Goal: Information Seeking & Learning: Check status

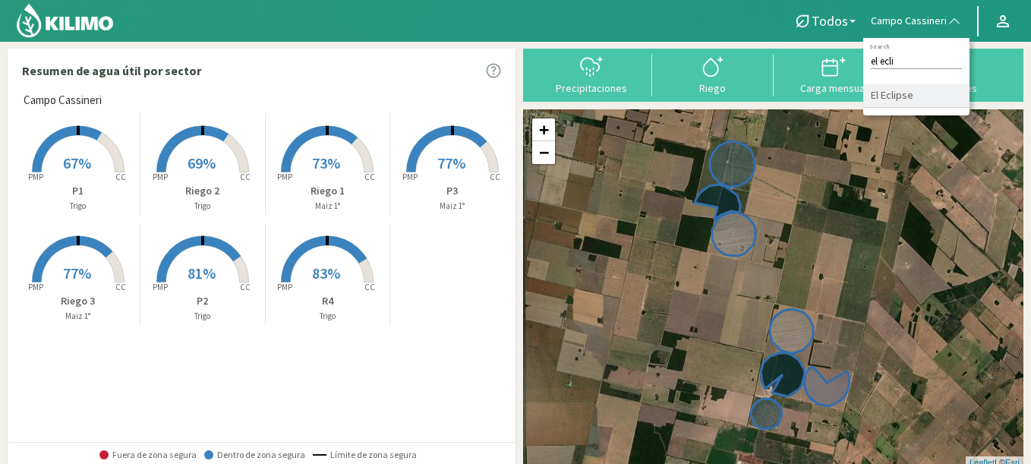
type input "el ecli"
click at [885, 104] on li "El Eclipse" at bounding box center [916, 96] width 106 height 24
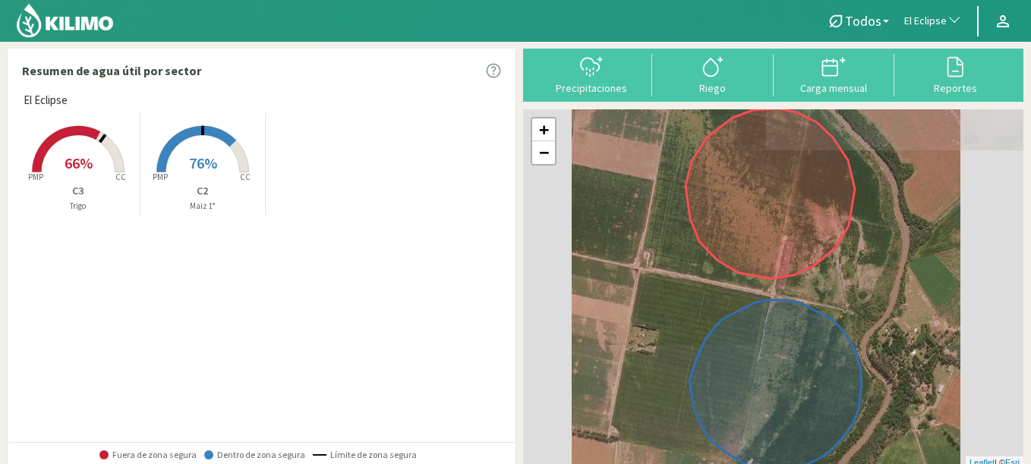
click at [210, 171] on span "76%" at bounding box center [203, 162] width 28 height 19
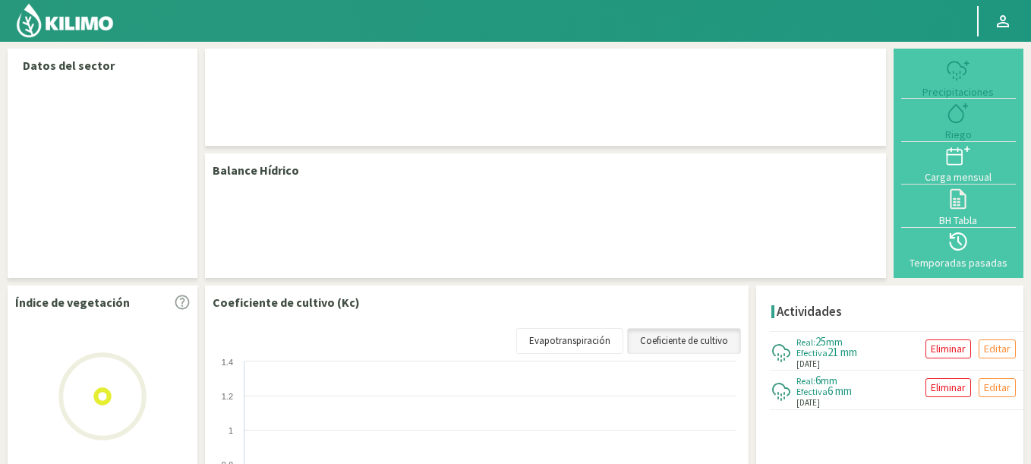
select select "71: Object"
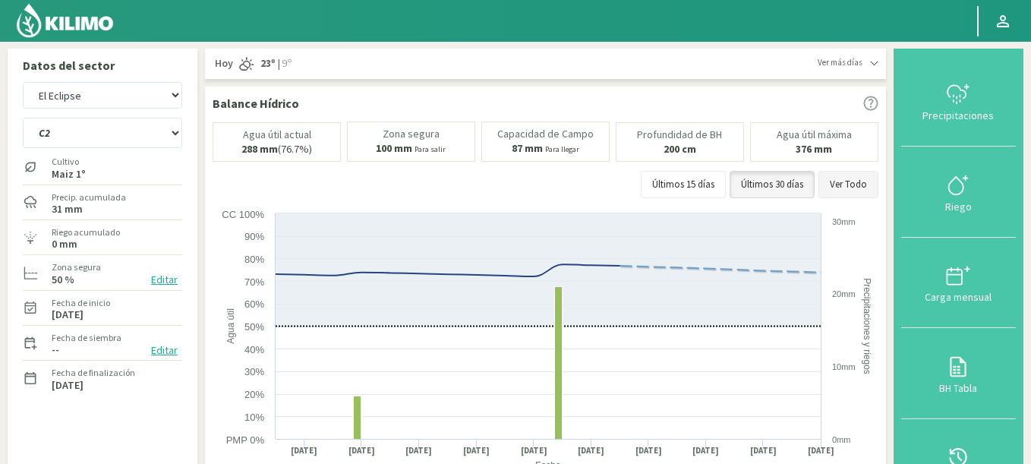
click at [868, 195] on button "Ver Todo" at bounding box center [848, 184] width 60 height 27
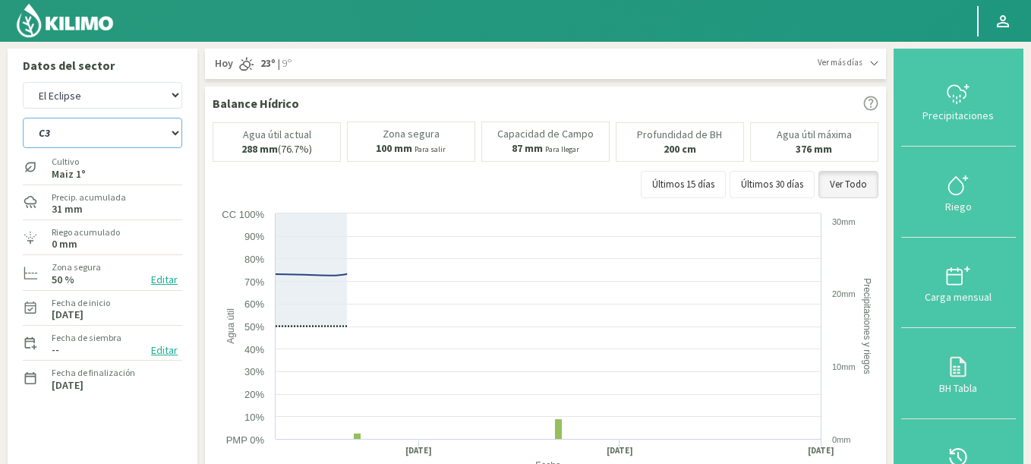
click at [23, 118] on select "C2 C3" at bounding box center [102, 133] width 159 height 30
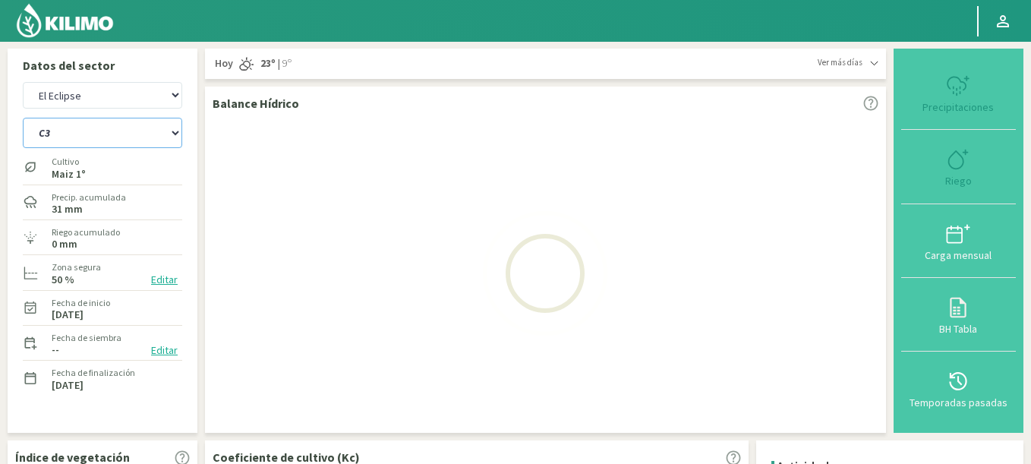
select select "0: Object"
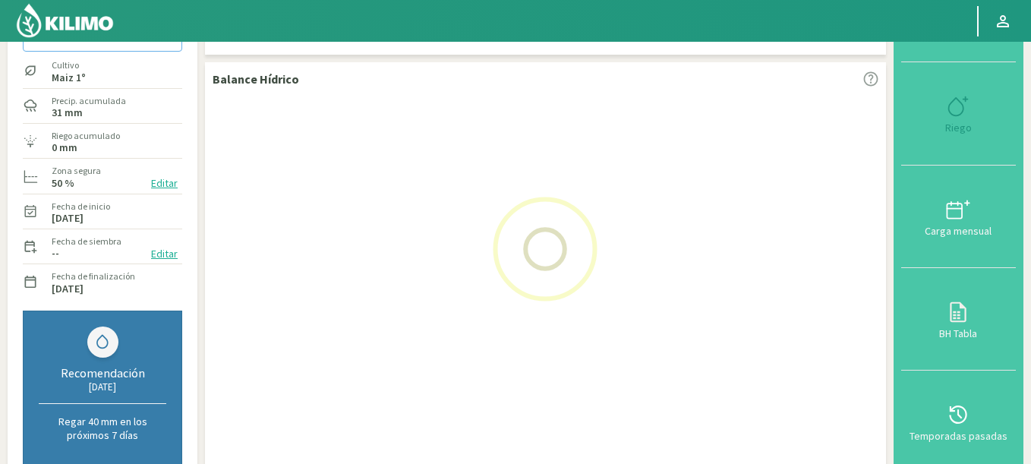
scroll to position [456, 0]
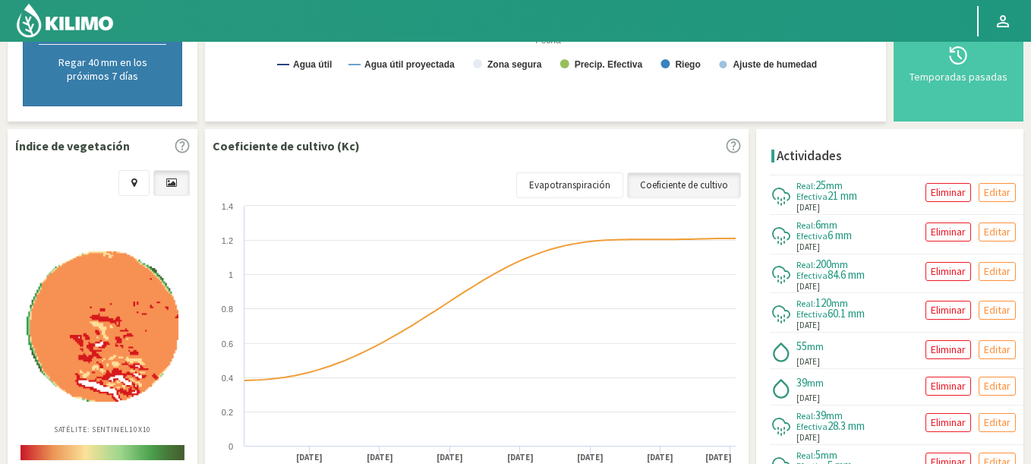
select select "355: Object"
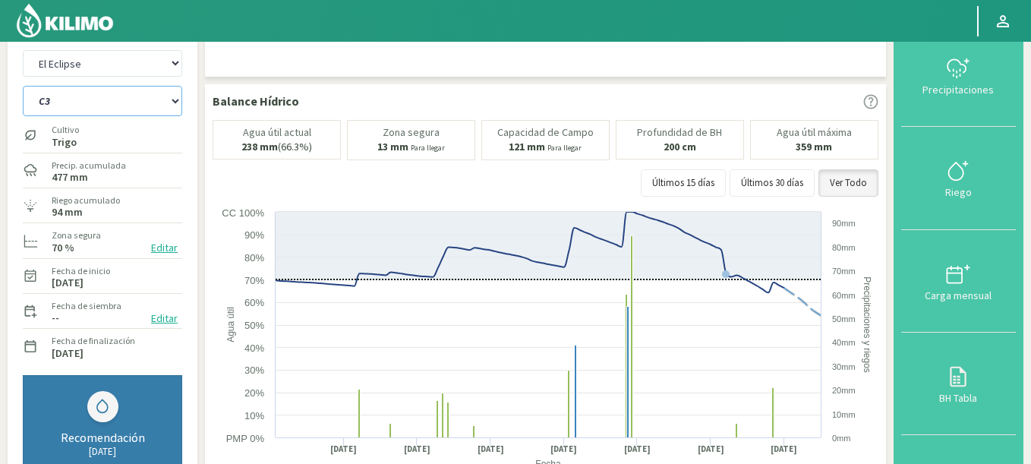
scroll to position [0, 0]
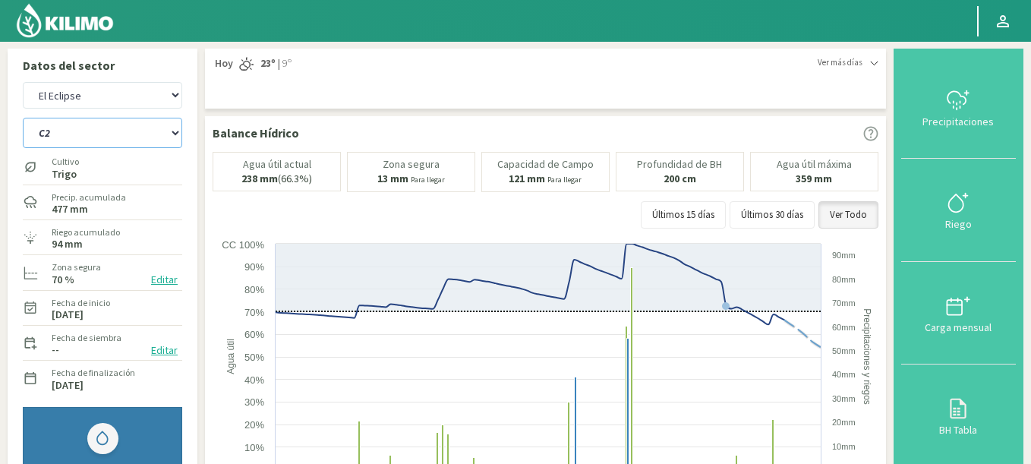
click at [23, 118] on select "C2 C3" at bounding box center [102, 133] width 159 height 30
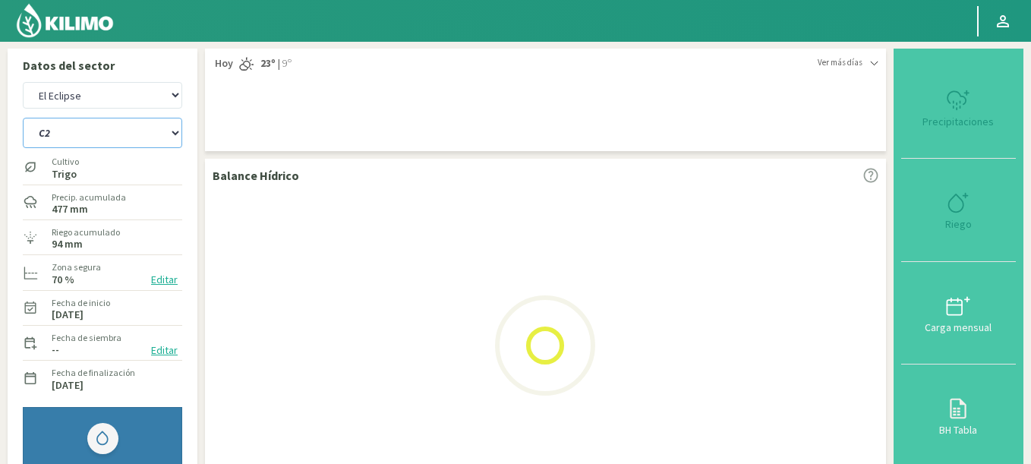
select select "3: Object"
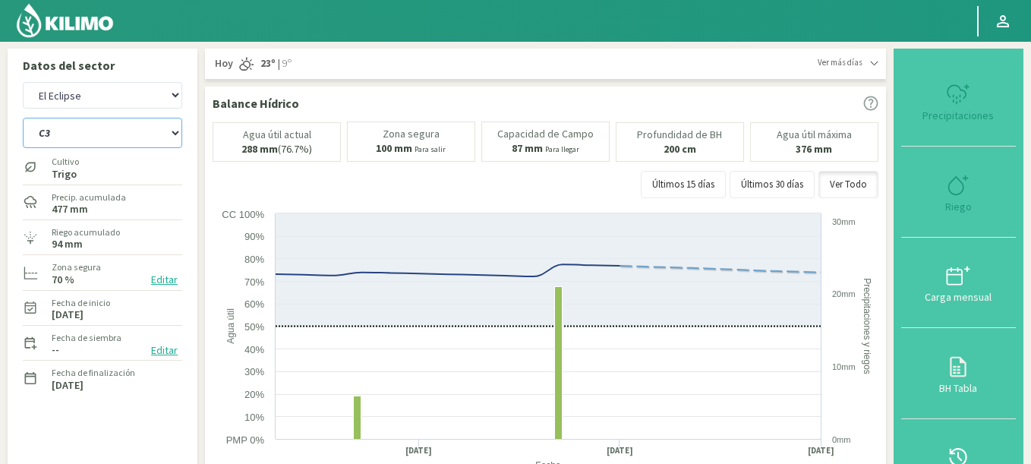
select select "639: Object"
select select "4: Object"
click at [23, 82] on select "Agr. Huertos de Chocalan Agrícola [PERSON_NAME][GEOGRAPHIC_DATA] - IC Agrícola …" at bounding box center [102, 95] width 159 height 27
select select "940: Object"
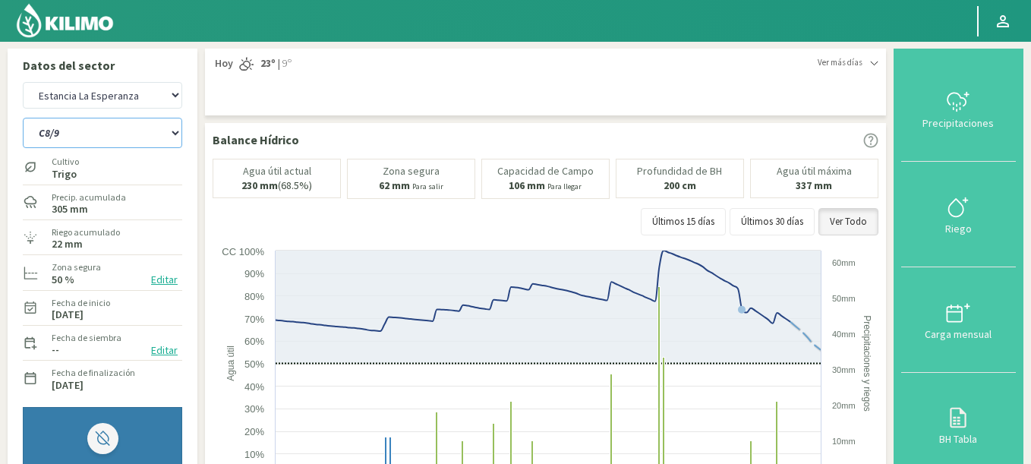
click at [23, 118] on select "C4/5 C8/9" at bounding box center [102, 133] width 159 height 30
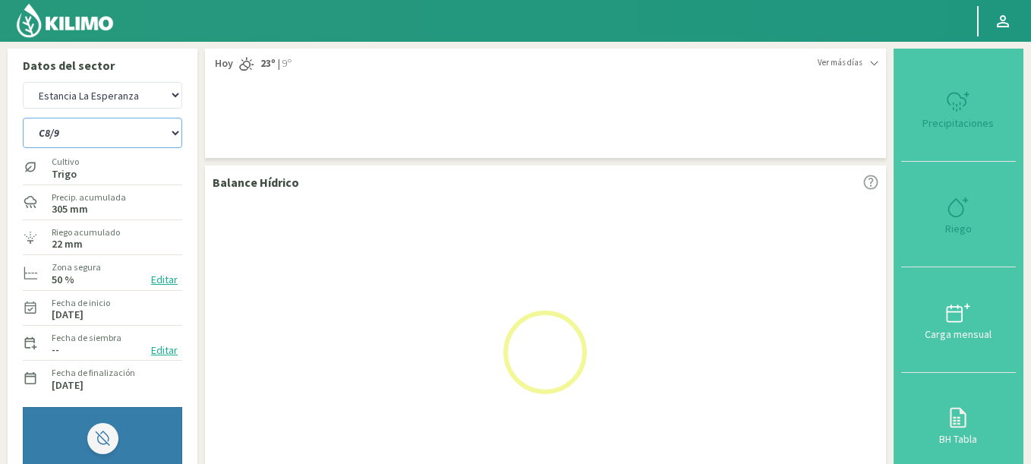
select select "6: Object"
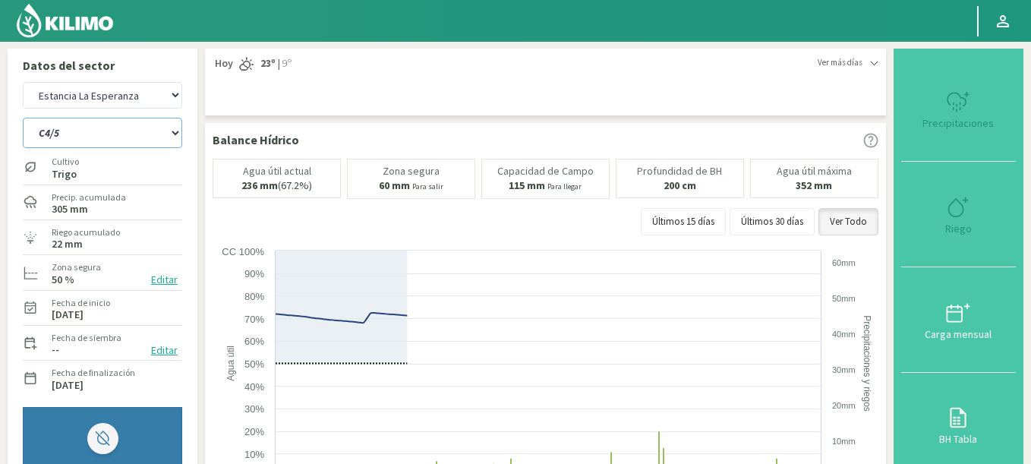
select select "1224: Object"
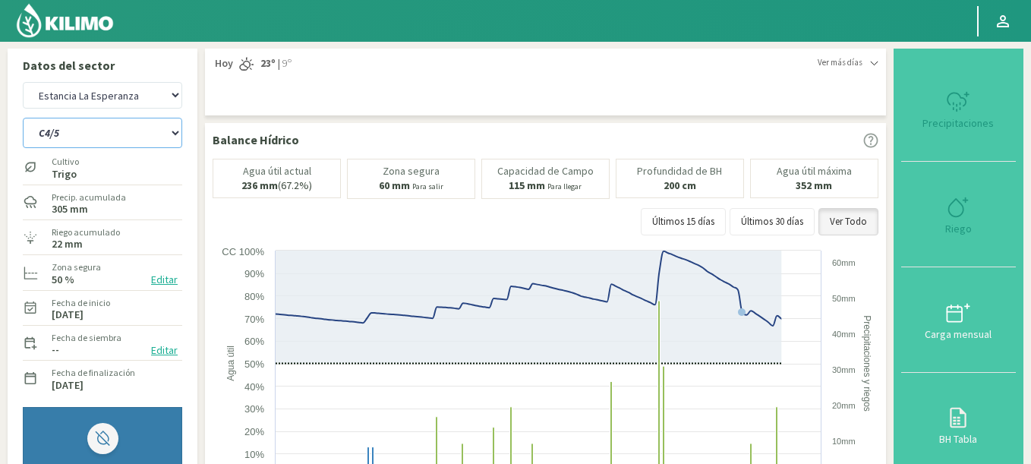
select select "9: Object"
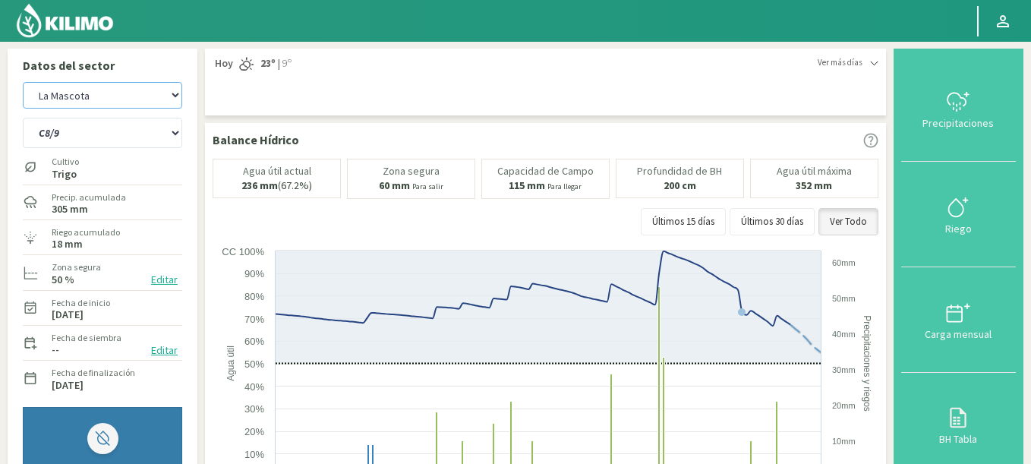
click at [23, 82] on select "Agr. Huertos de Chocalan Agrícola [PERSON_NAME][GEOGRAPHIC_DATA] - IC Agrícola …" at bounding box center [102, 95] width 159 height 27
select select "1579: Object"
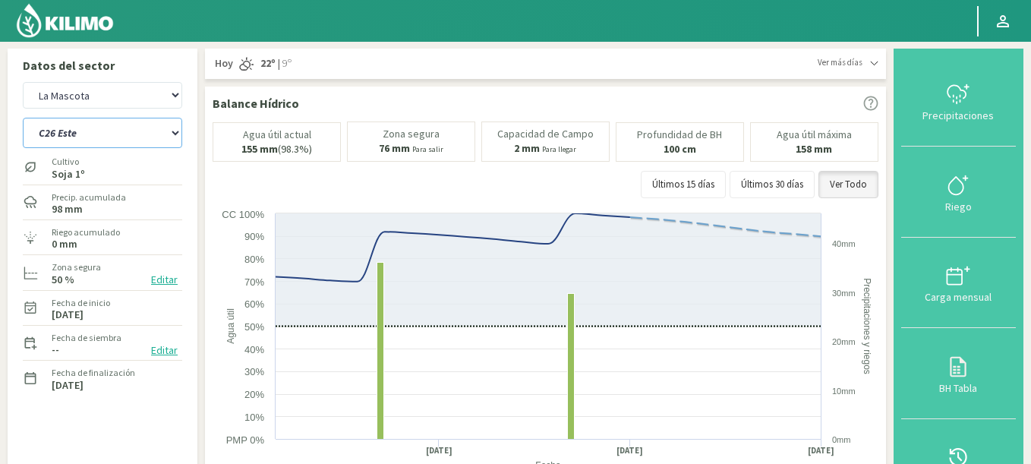
click at [23, 118] on select "C17 C26 Este C26 Oeste Circulo Grande" at bounding box center [102, 133] width 159 height 30
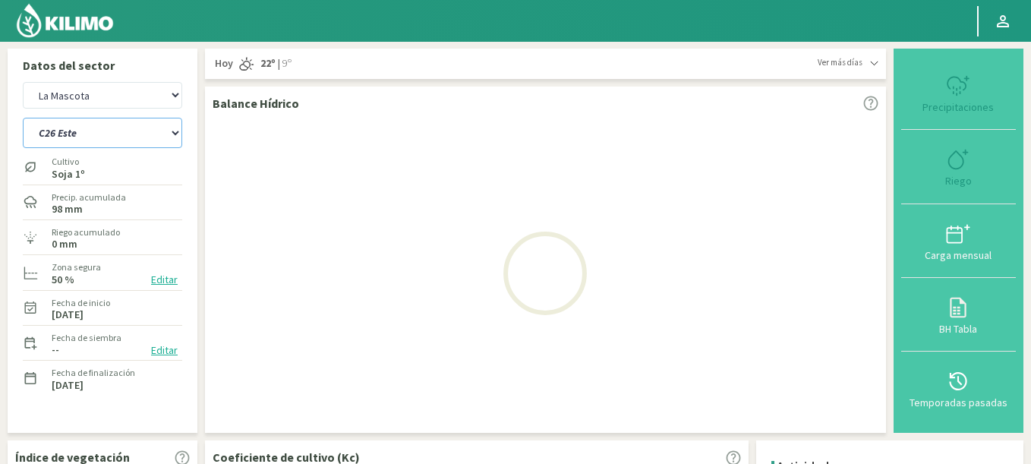
select select "10: Object"
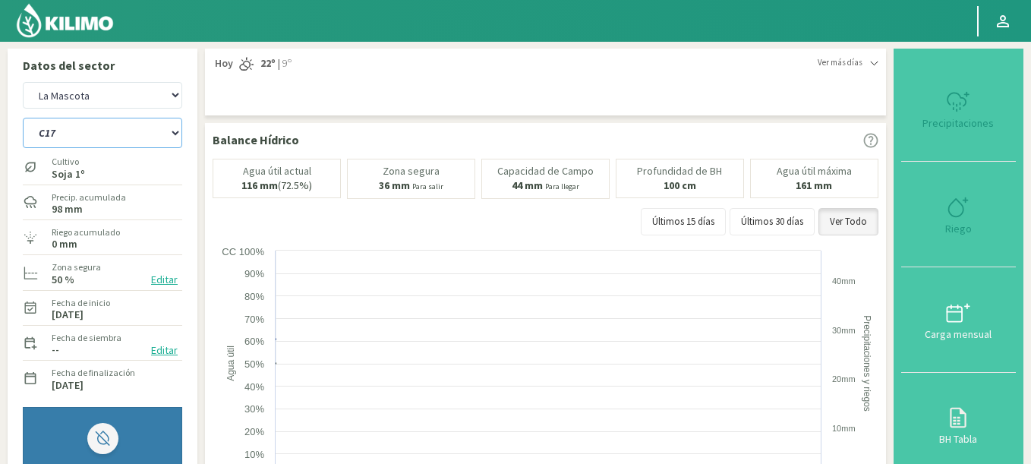
select select "1863: Object"
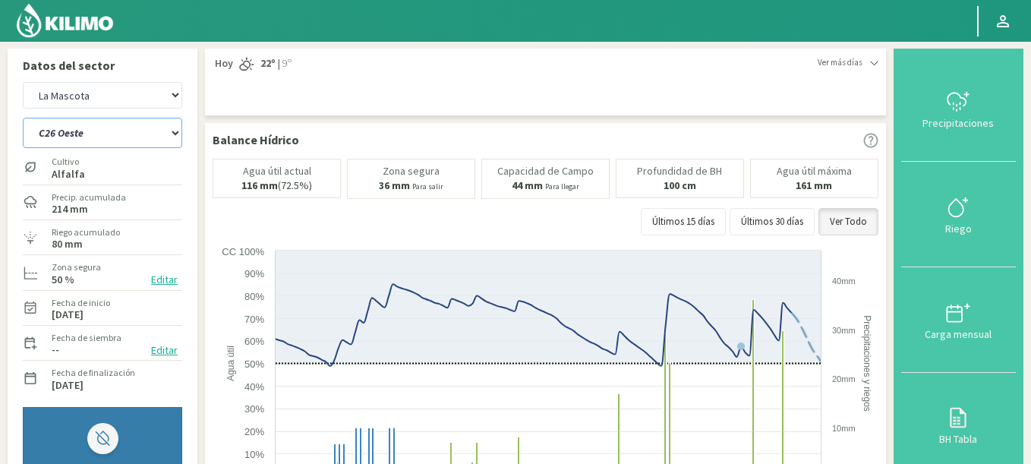
click at [23, 118] on select "C17 C26 Este C26 Oeste Circulo Grande" at bounding box center [102, 133] width 159 height 30
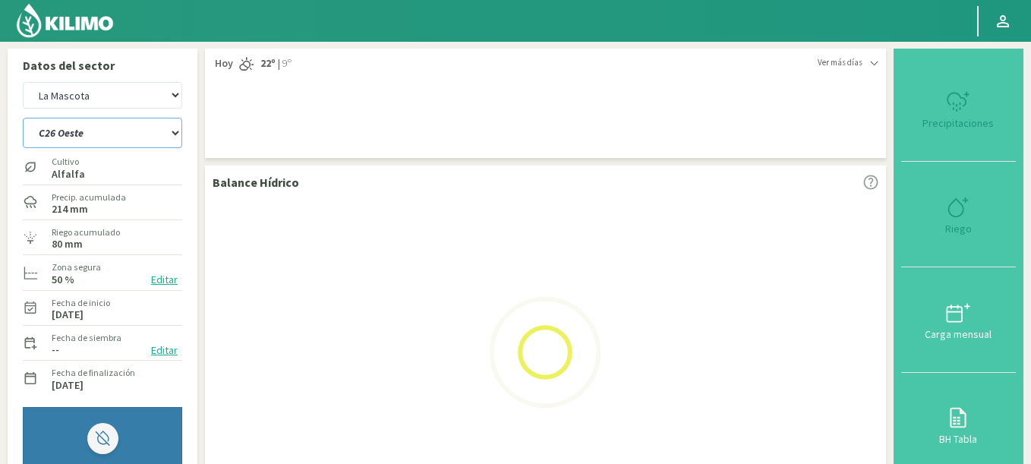
select select "15: Object"
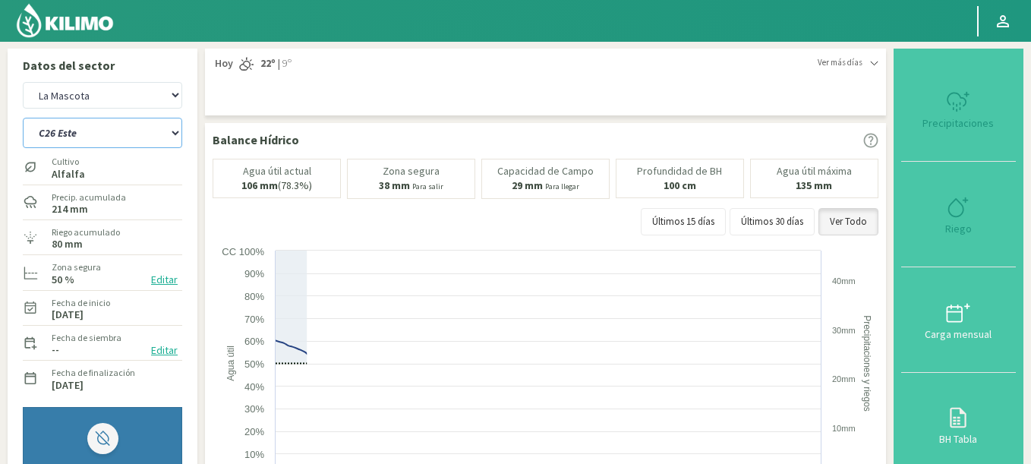
select select "2147: Object"
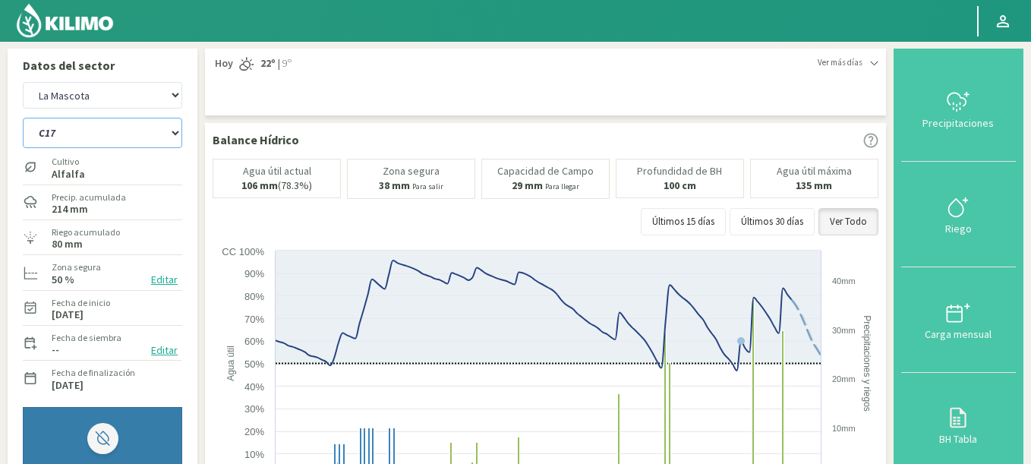
click at [23, 118] on select "C17 C26 Este C26 Oeste Circulo Grande" at bounding box center [102, 133] width 159 height 30
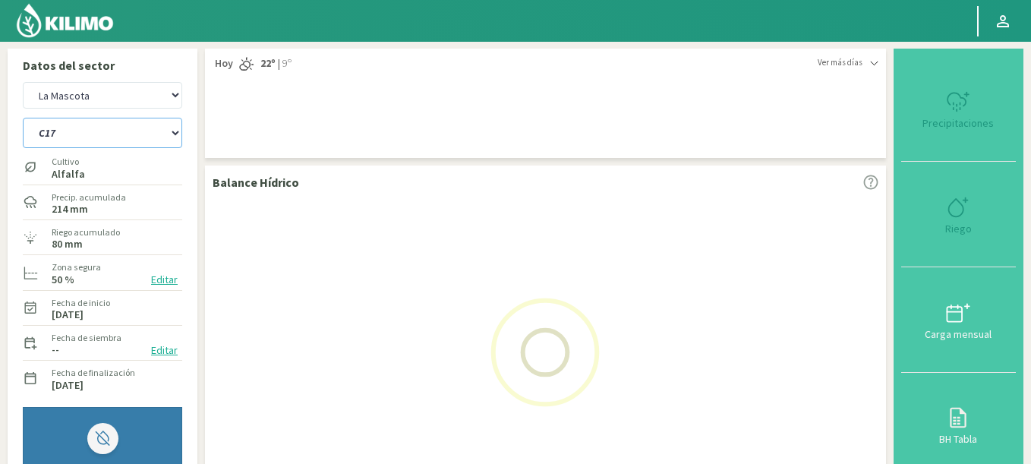
select select "20: Object"
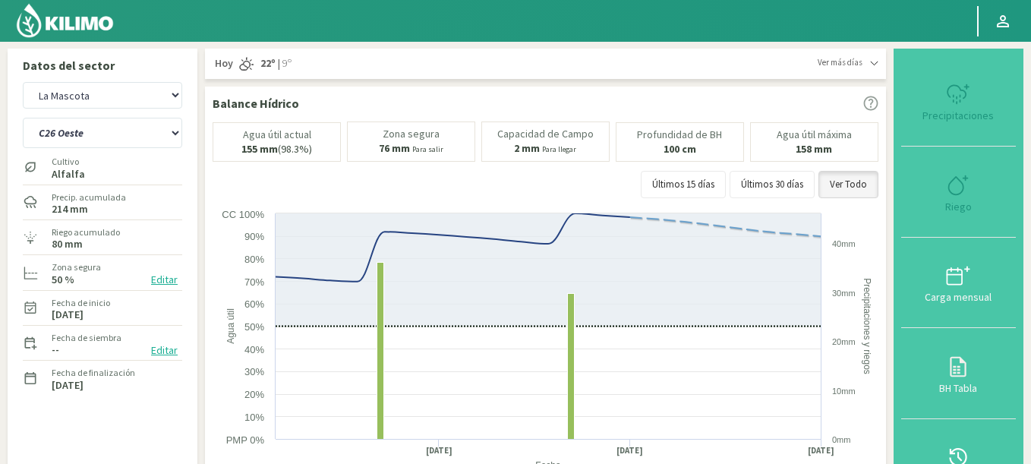
select select "2431: Object"
select select "22: Object"
click at [23, 82] on select "Agr. Huertos de Chocalan Agrícola [PERSON_NAME][GEOGRAPHIC_DATA] - IC Agrícola …" at bounding box center [102, 95] width 159 height 27
select select "2748: Object"
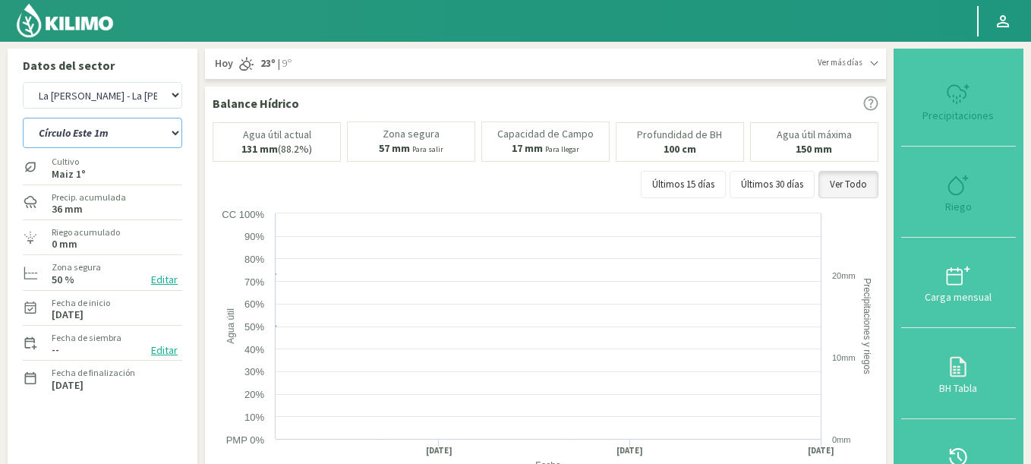
drag, startPoint x: 139, startPoint y: 122, endPoint x: 180, endPoint y: 51, distance: 82.3
click at [180, 51] on div "Datos del sector Agr. Huertos de Chocalan Agrícola [PERSON_NAME][GEOGRAPHIC_DAT…" at bounding box center [103, 283] width 190 height 468
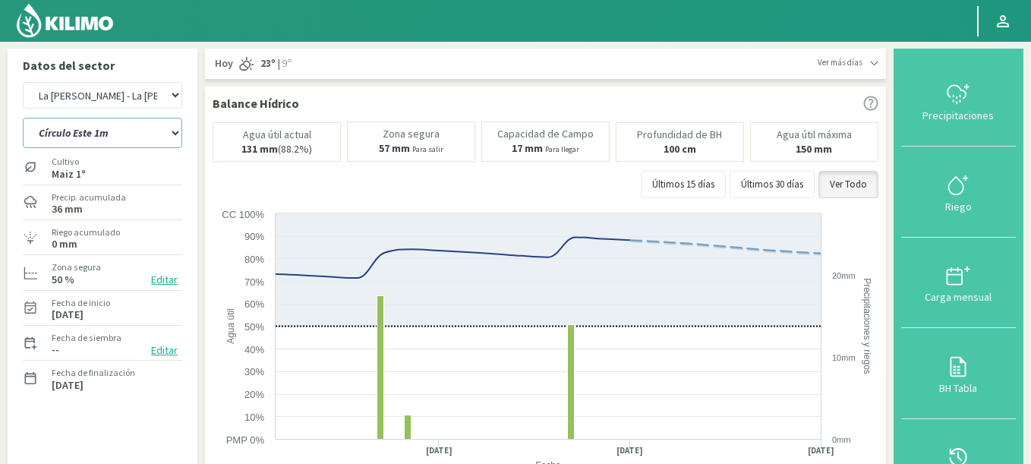
drag, startPoint x: 84, startPoint y: 139, endPoint x: 184, endPoint y: 57, distance: 128.9
click at [184, 57] on div "Datos del sector Agr. Huertos de Chocalan Agrícola [PERSON_NAME][GEOGRAPHIC_DAT…" at bounding box center [103, 283] width 190 height 468
click at [23, 118] on select "Círculo Este 1m Círculo Este 2m Círculo Oeste 1m Círculo Oeste 2m" at bounding box center [102, 133] width 159 height 30
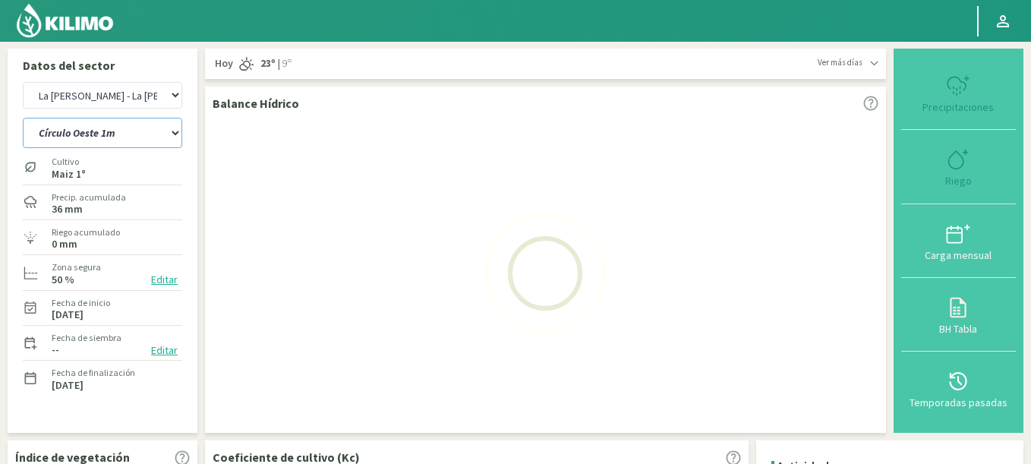
select select "26: Object"
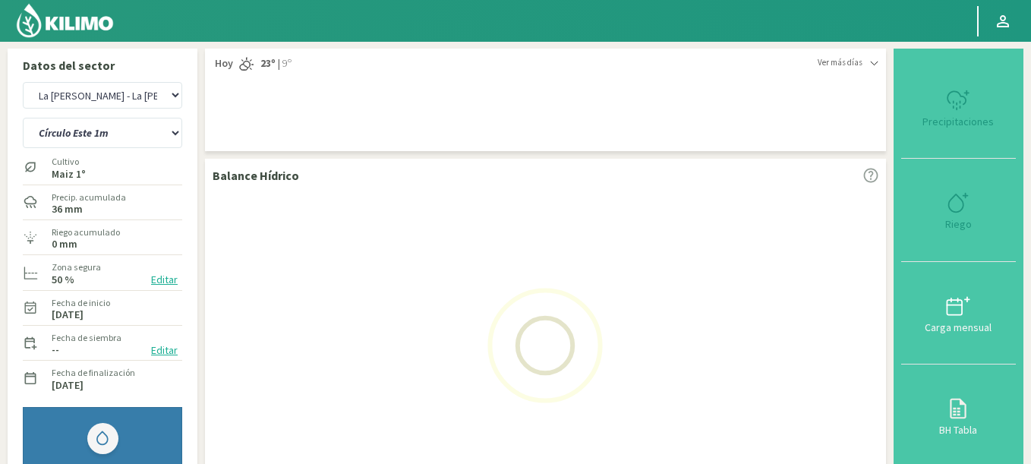
select select "3032: Object"
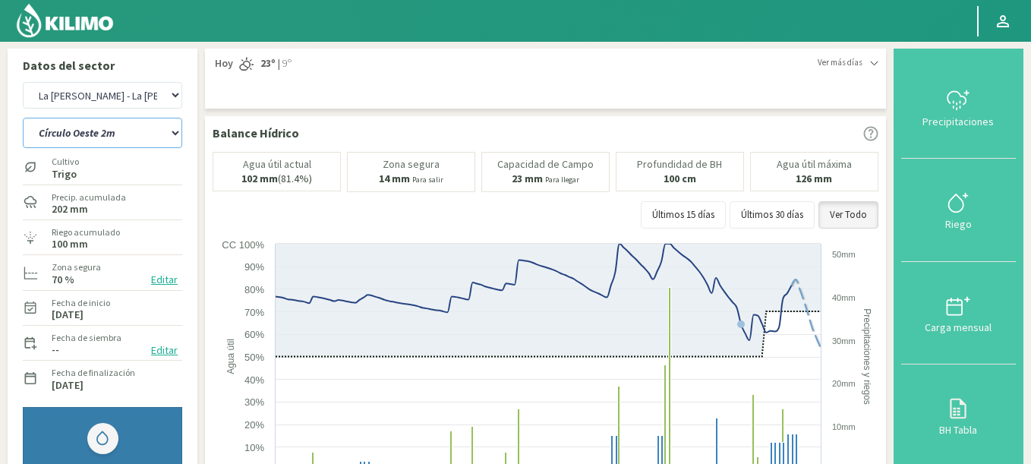
click at [23, 118] on select "Círculo Este 1m Círculo Este 2m Círculo Oeste 1m Círculo Oeste 2m" at bounding box center [102, 133] width 159 height 30
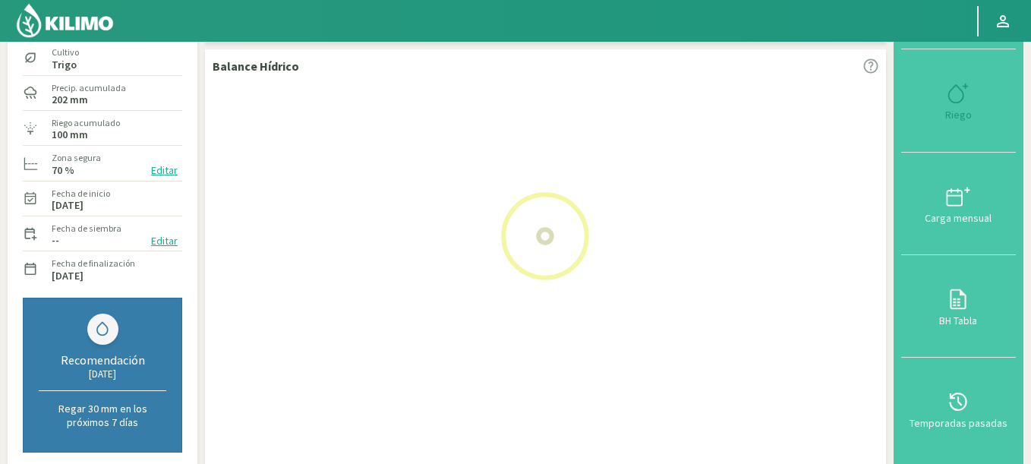
scroll to position [456, 0]
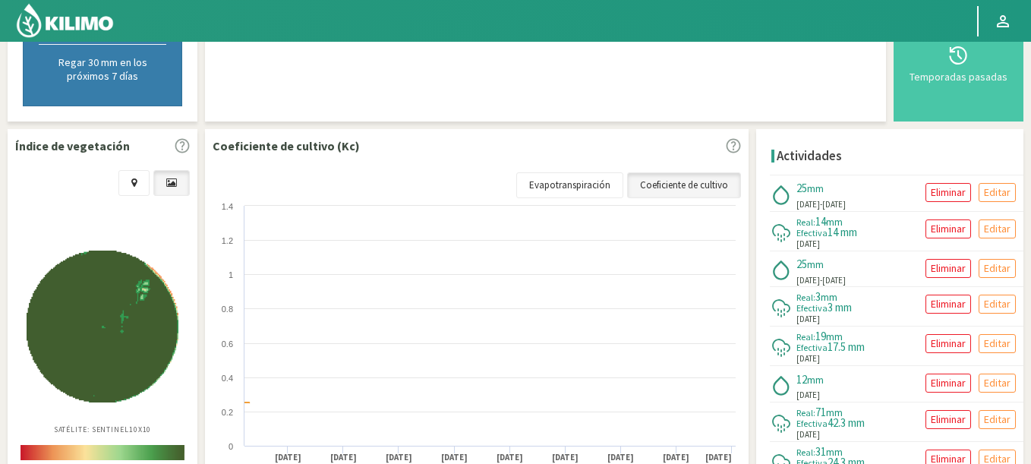
select select "32: Object"
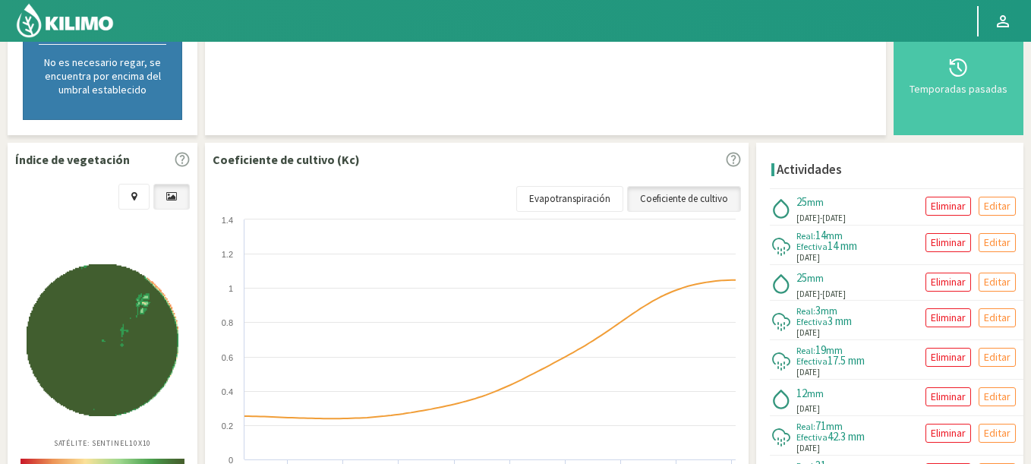
scroll to position [91, 0]
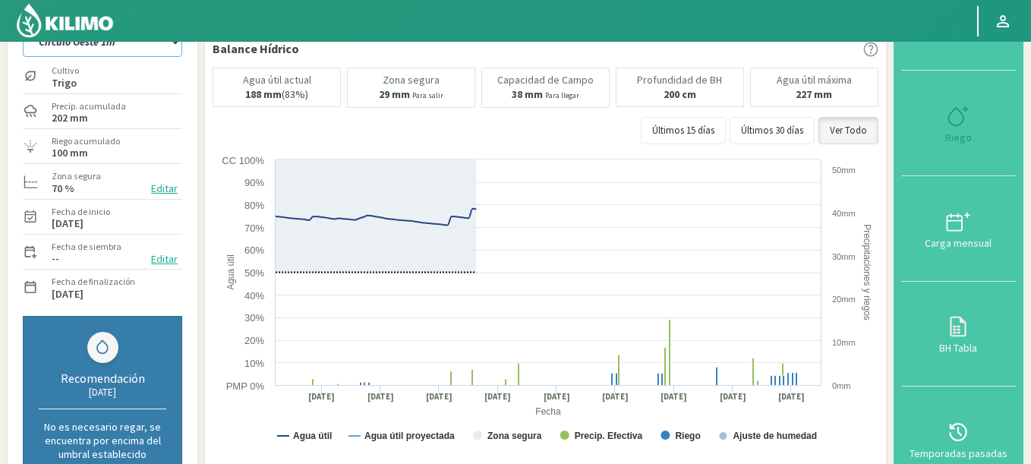
select select "3316: Object"
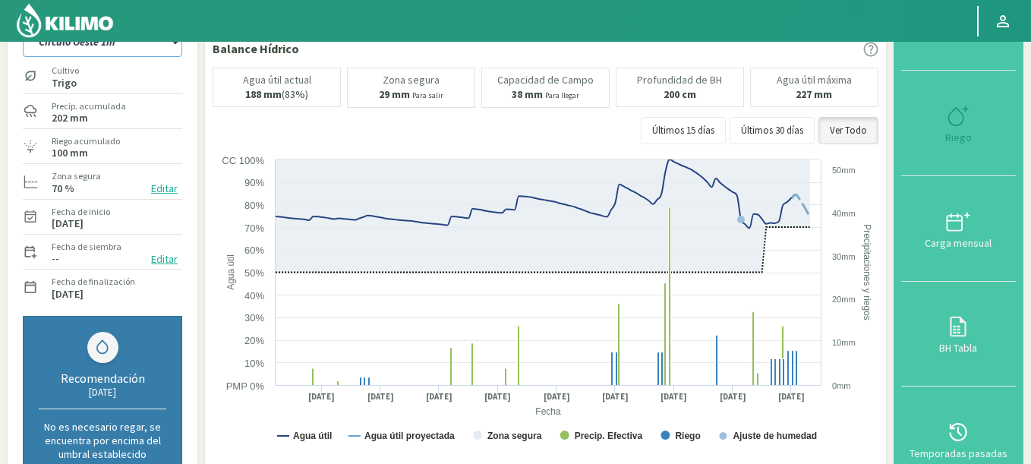
select select "37: Object"
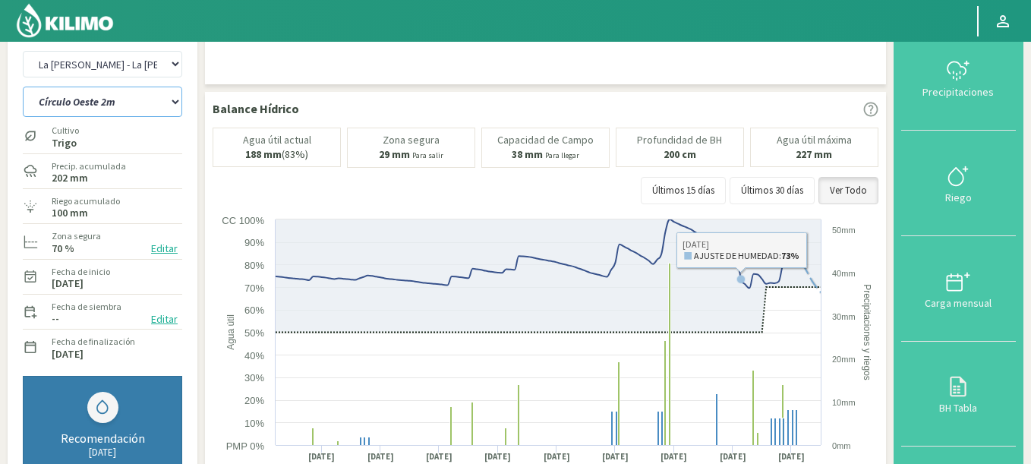
scroll to position [0, 0]
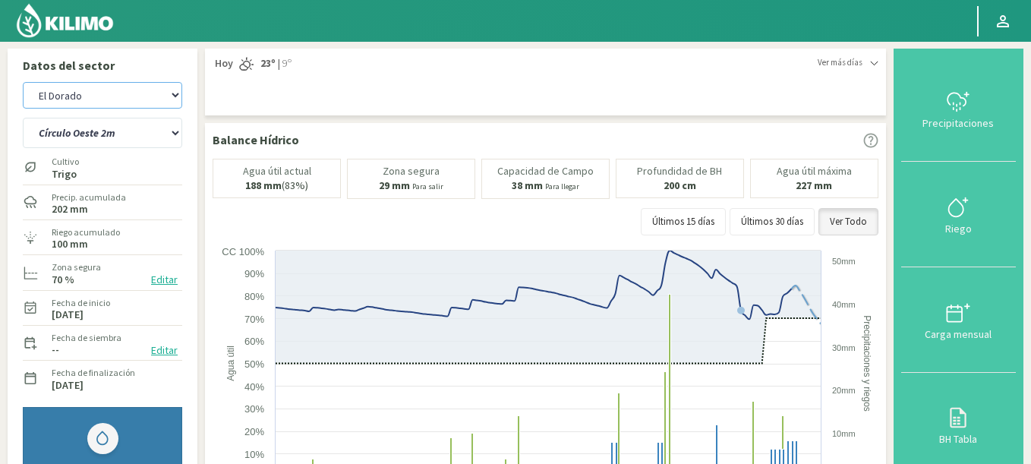
click at [23, 82] on select "Agr. Huertos de Chocalan Agrícola [PERSON_NAME][GEOGRAPHIC_DATA] - IC Agrícola …" at bounding box center [102, 95] width 159 height 27
select select "3478: Object"
select select "38: Object"
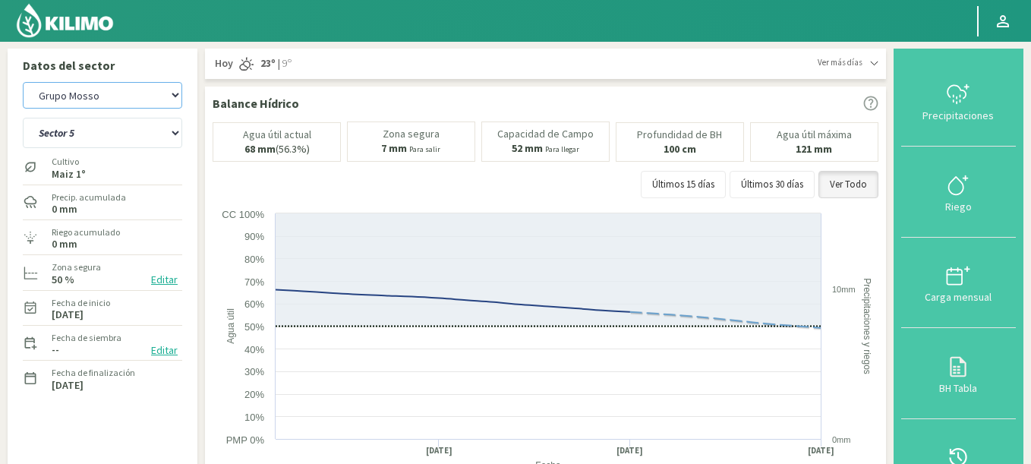
click at [23, 82] on select "Agr. Huertos de Chocalan Agrícola [PERSON_NAME][GEOGRAPHIC_DATA] - IC Agrícola …" at bounding box center [102, 95] width 159 height 27
select select "3802: Object"
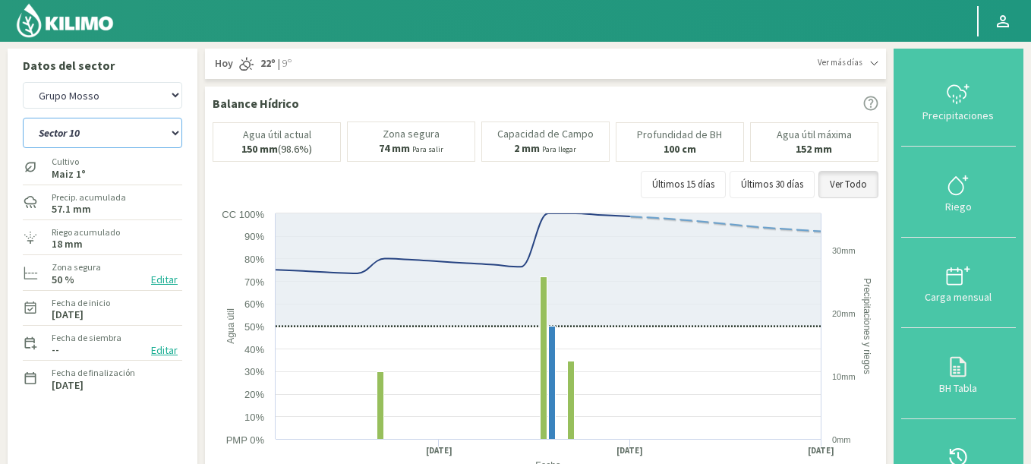
click at [23, 118] on select "Sector 1 Sector 10 Sector 11 Sector 12 Sector 13 Sector 14 Sector 15 Sector 2 S…" at bounding box center [102, 133] width 159 height 30
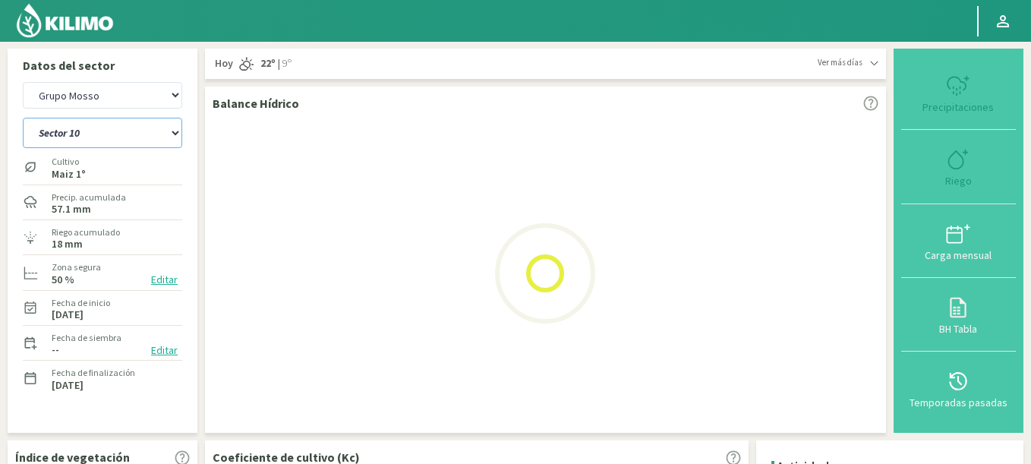
select select "43: Object"
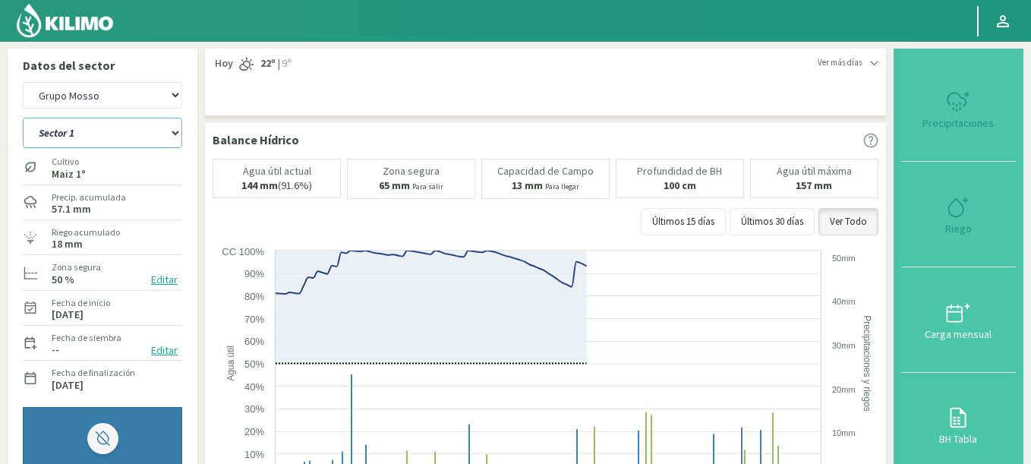
select select "4086: Object"
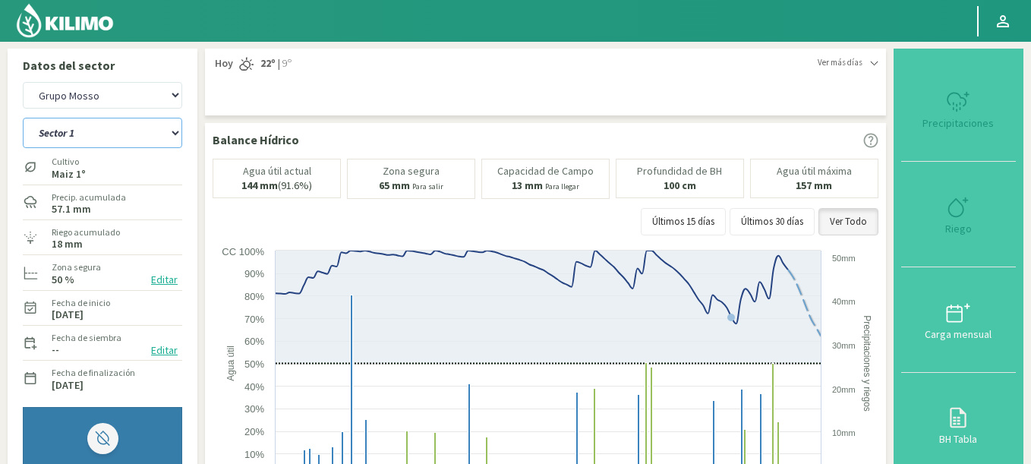
select select "56: Object"
click at [23, 82] on select "Agr. Huertos de Chocalan Agrícola [PERSON_NAME][GEOGRAPHIC_DATA] - IC Agrícola …" at bounding box center [102, 95] width 159 height 27
select select "4330: Object"
select select "67: Object"
